Goal: Check status: Check status

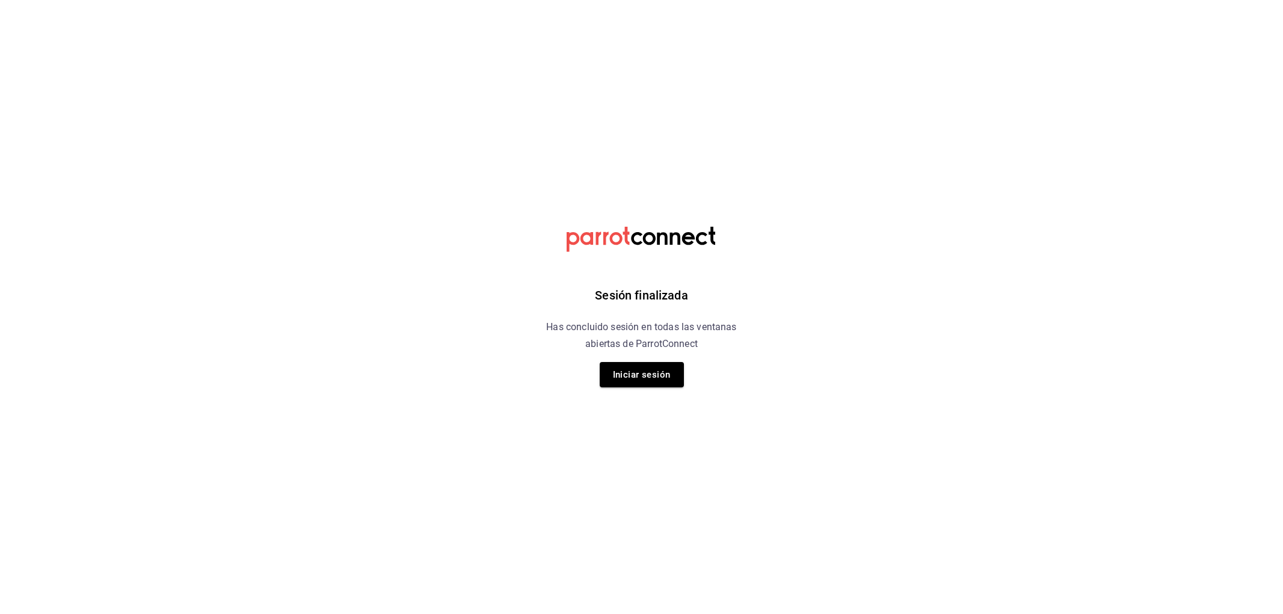
click at [677, 370] on button "Iniciar sesión" at bounding box center [642, 374] width 84 height 25
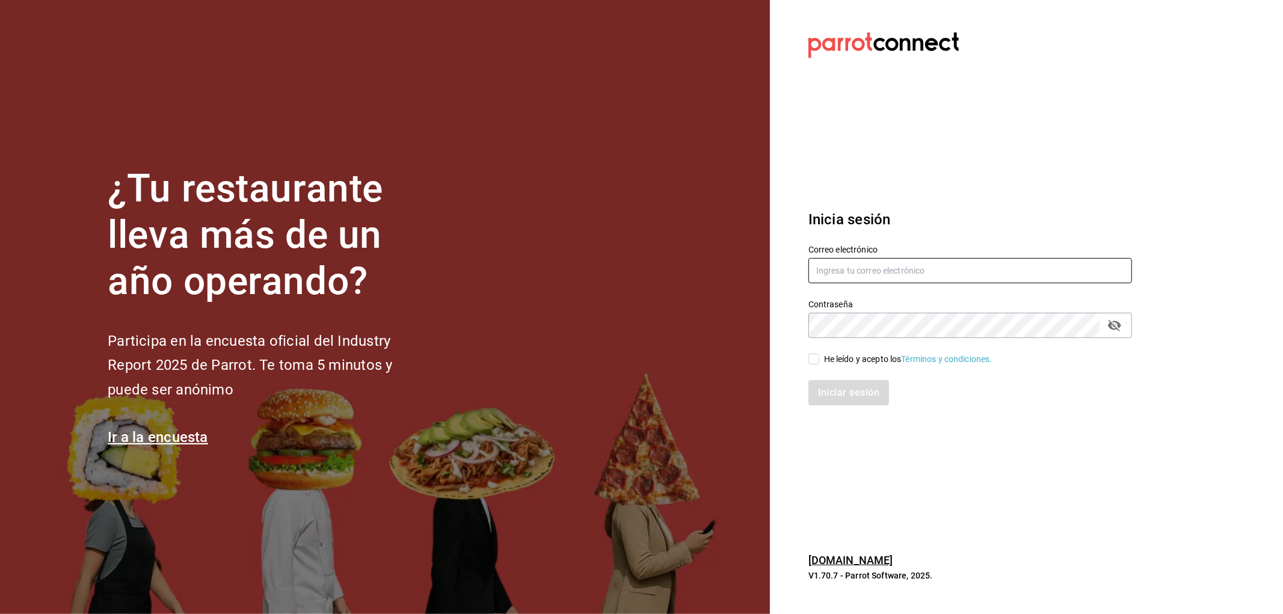
click at [883, 283] on input "text" at bounding box center [970, 270] width 324 height 25
type input "rafaed021@gmail.com"
click at [855, 355] on div "He leído y acepto los Términos y condiciones." at bounding box center [908, 359] width 168 height 13
click at [819, 355] on input "He leído y acepto los Términos y condiciones." at bounding box center [813, 359] width 11 height 11
checkbox input "true"
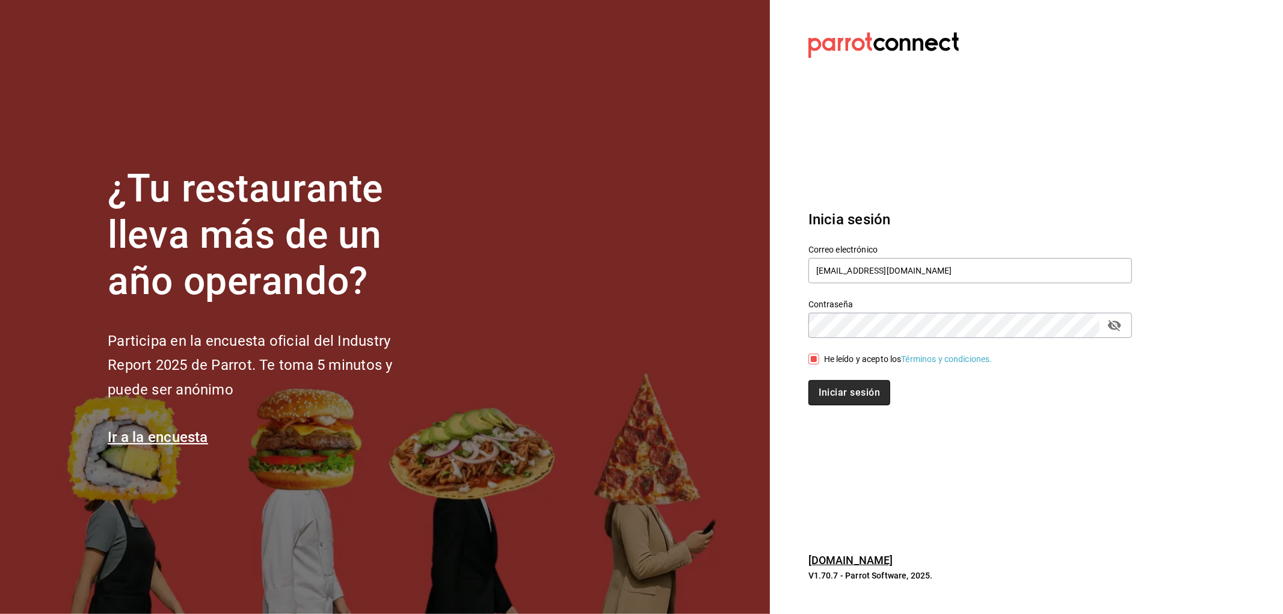
click at [849, 405] on button "Iniciar sesión" at bounding box center [849, 392] width 82 height 25
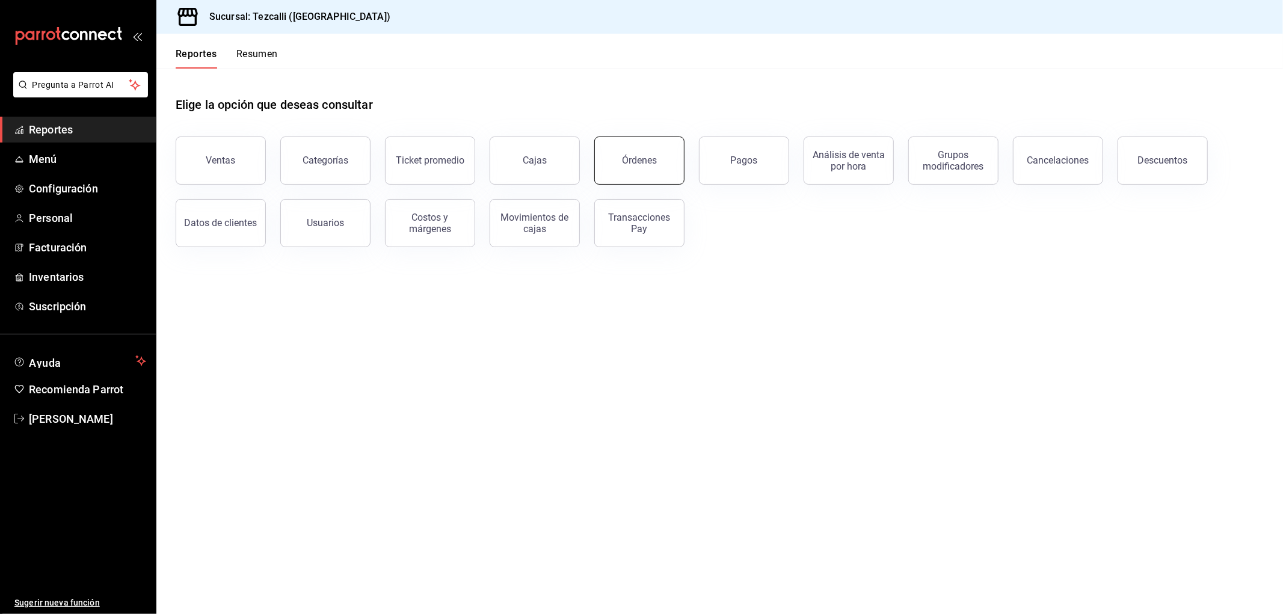
click at [653, 161] on div "Órdenes" at bounding box center [639, 160] width 35 height 11
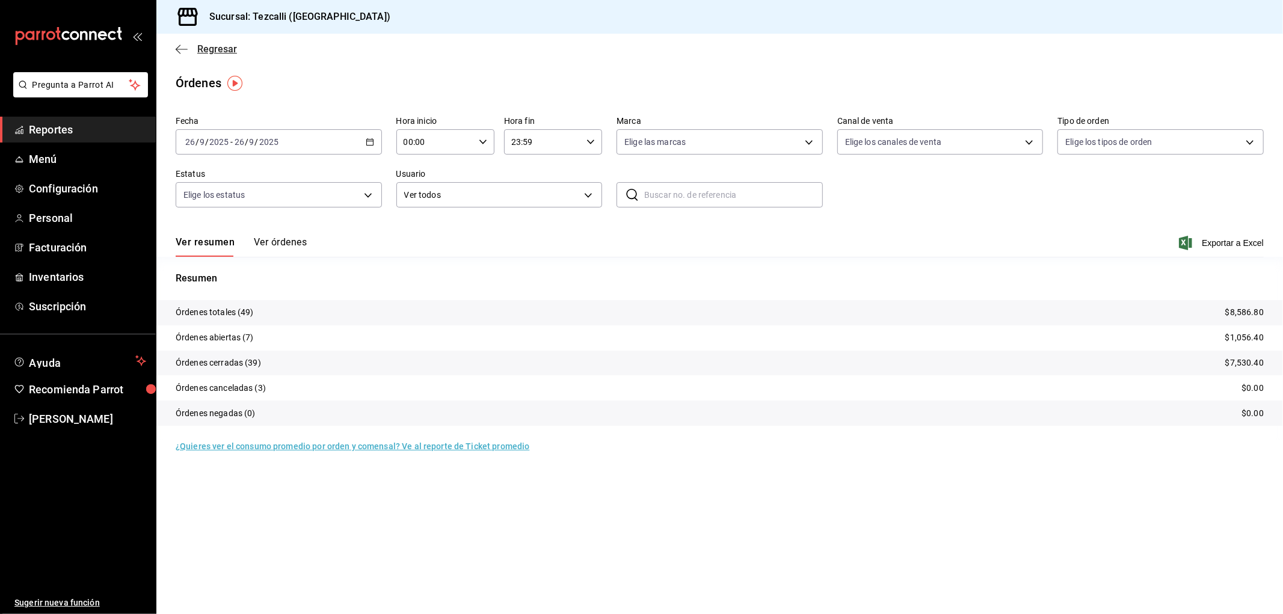
click at [200, 45] on span "Regresar" at bounding box center [217, 48] width 40 height 11
